Goal: Information Seeking & Learning: Learn about a topic

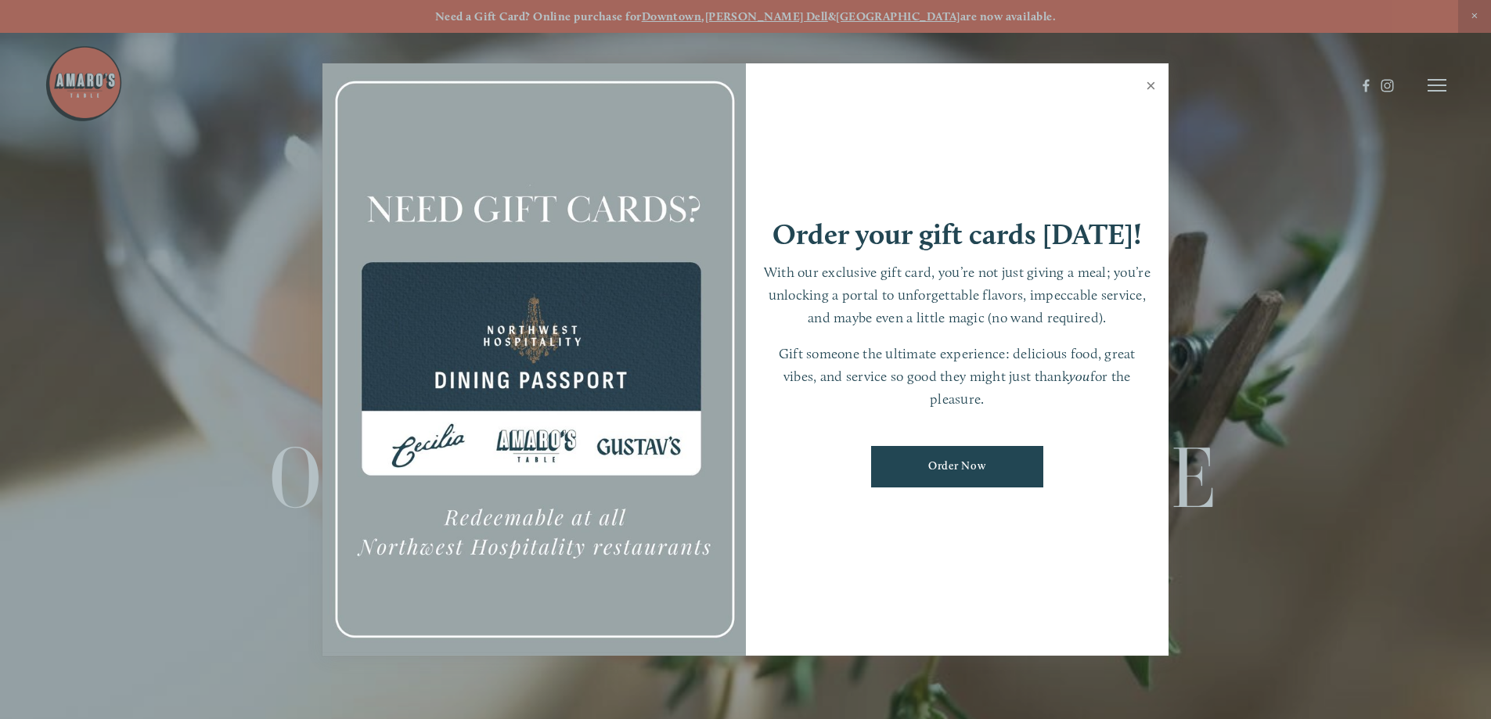
click at [1151, 85] on link "Close" at bounding box center [1151, 88] width 31 height 44
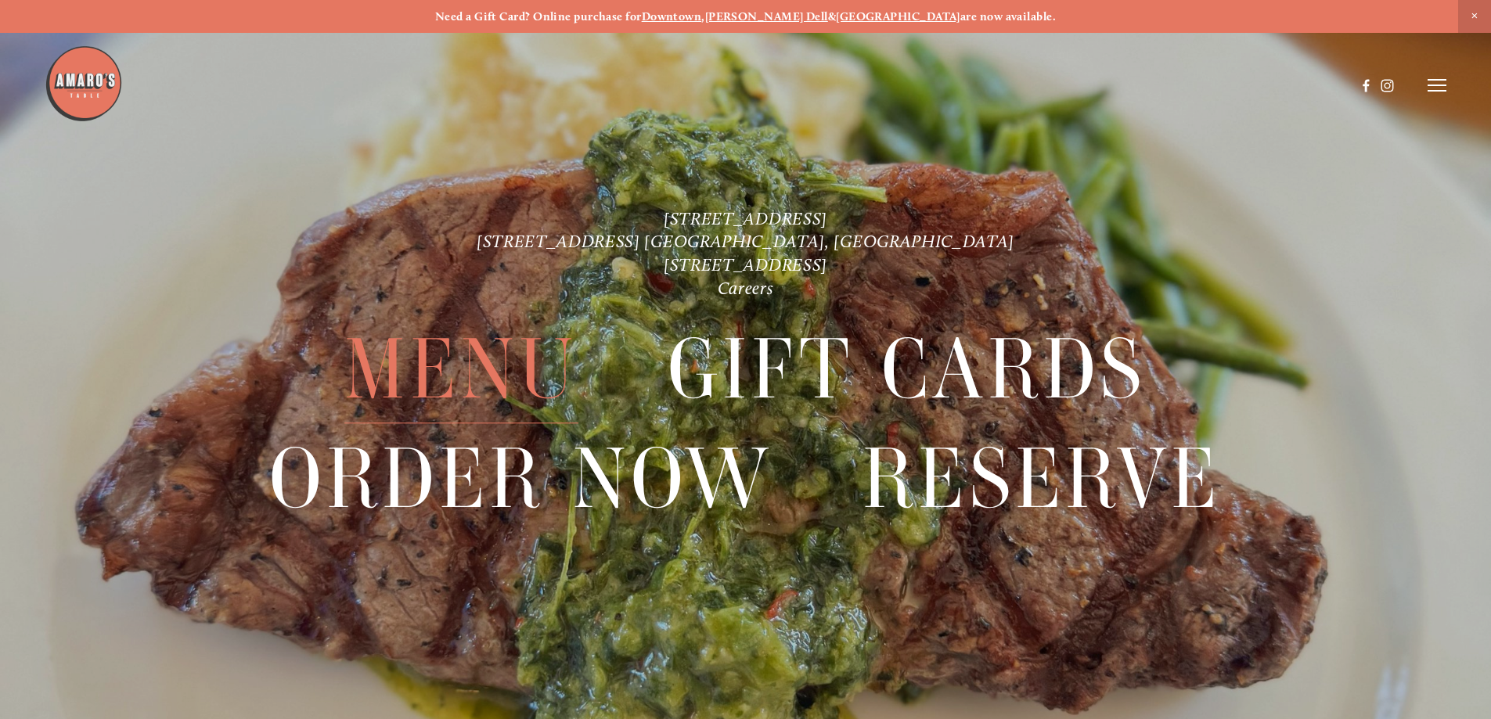
click at [405, 372] on span "Menu" at bounding box center [460, 370] width 233 height 108
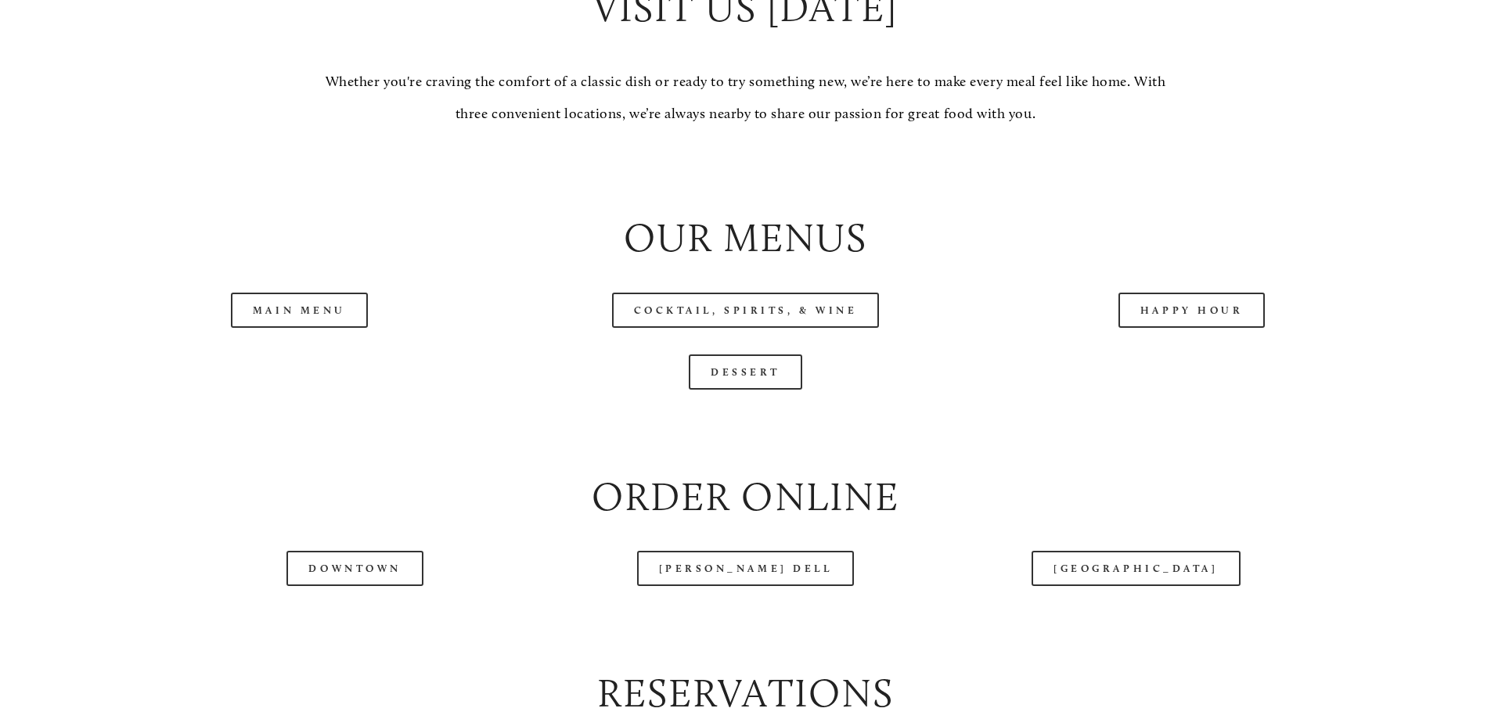
scroll to position [1722, 0]
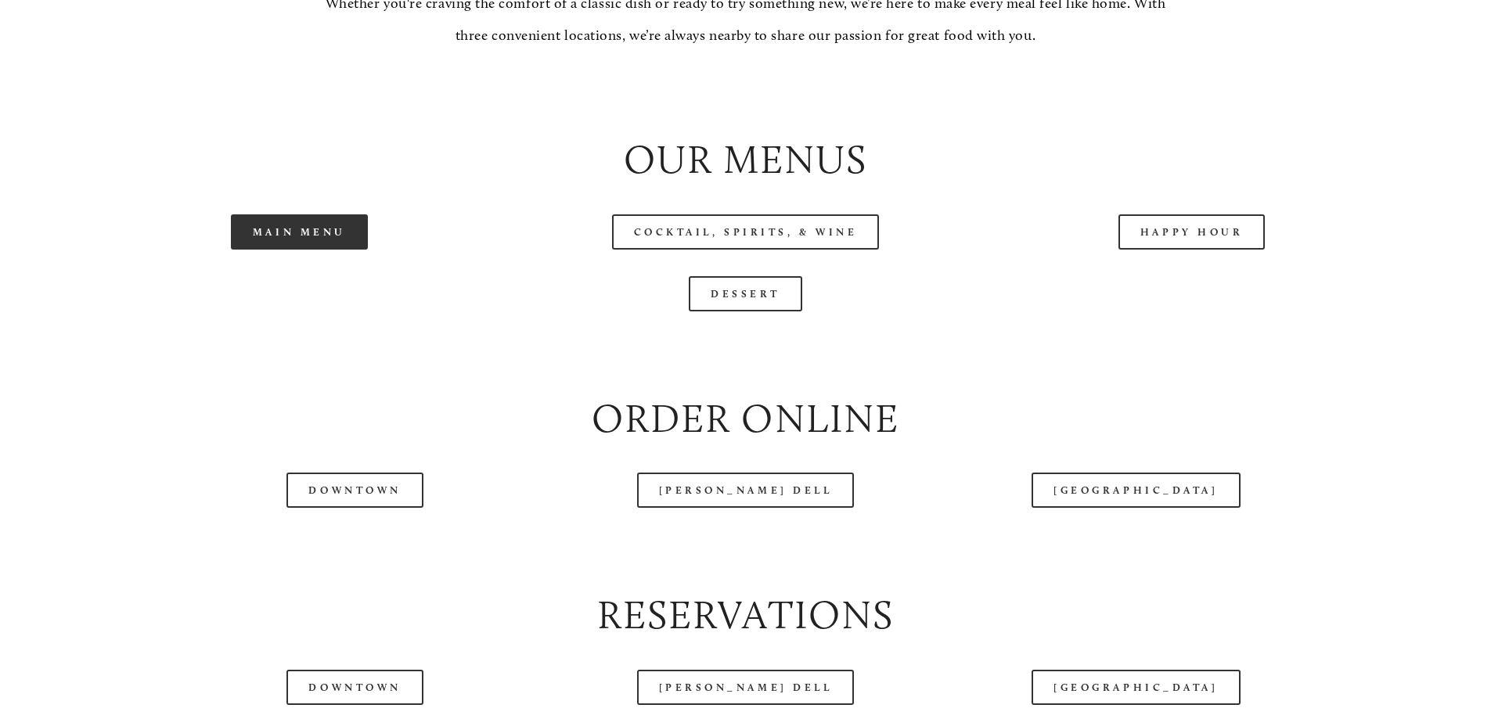
click at [322, 250] on link "Main Menu" at bounding box center [299, 231] width 137 height 35
